Goal: Use online tool/utility: Utilize a website feature to perform a specific function

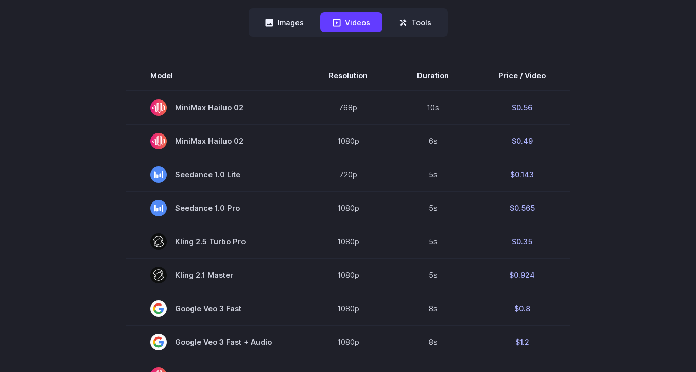
scroll to position [278, 0]
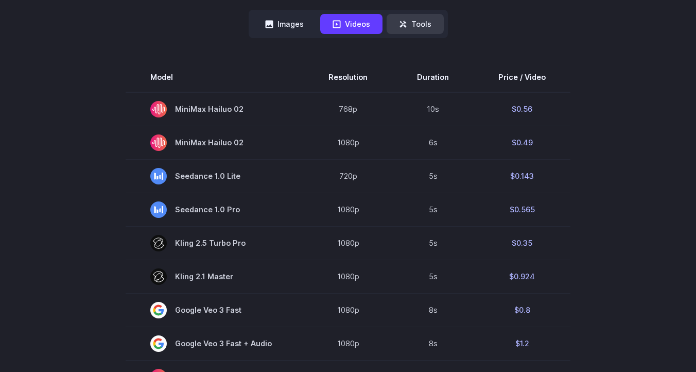
click at [411, 26] on button "Tools" at bounding box center [415, 24] width 57 height 20
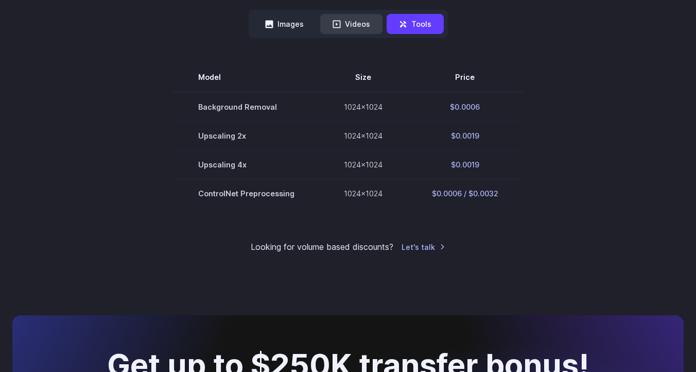
click at [368, 28] on button "Videos" at bounding box center [351, 24] width 62 height 20
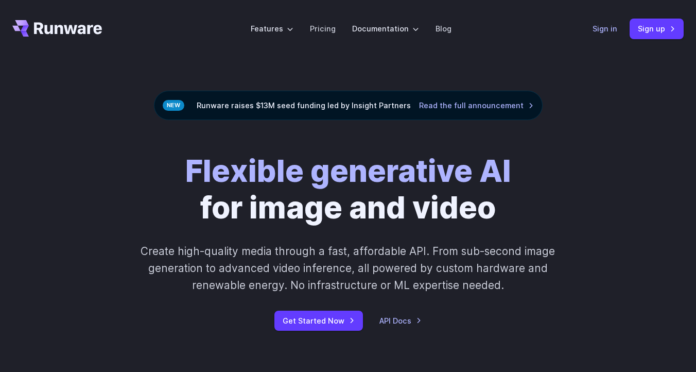
click at [609, 27] on link "Sign in" at bounding box center [604, 29] width 25 height 12
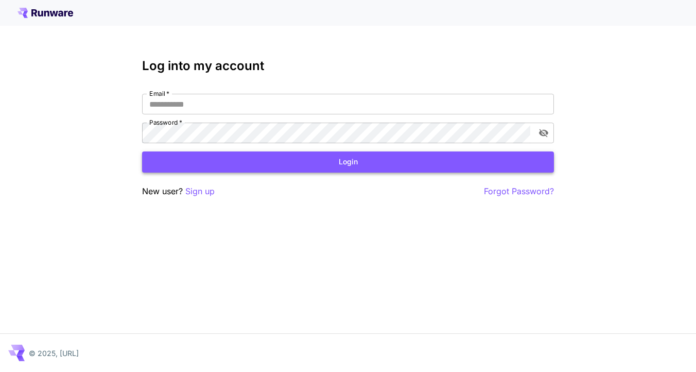
type input "**********"
click at [273, 170] on button "Login" at bounding box center [348, 161] width 412 height 21
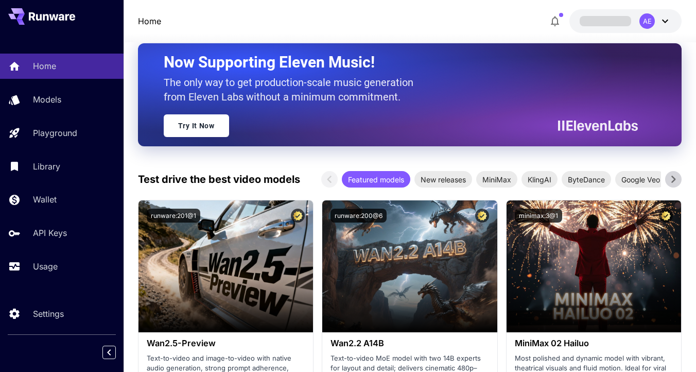
scroll to position [242, 0]
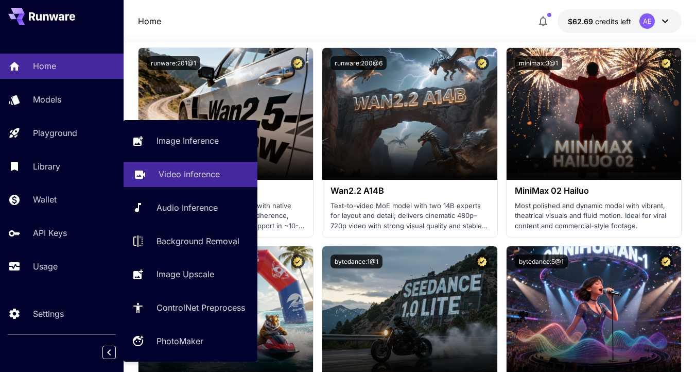
click at [169, 177] on p "Video Inference" at bounding box center [189, 174] width 61 height 12
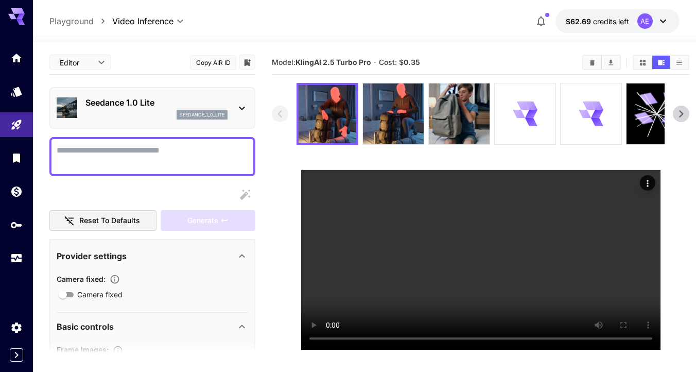
click at [230, 107] on div "Seedance 1.0 Lite seedance_1_0_lite" at bounding box center [152, 107] width 191 height 31
